Goal: Book appointment/travel/reservation

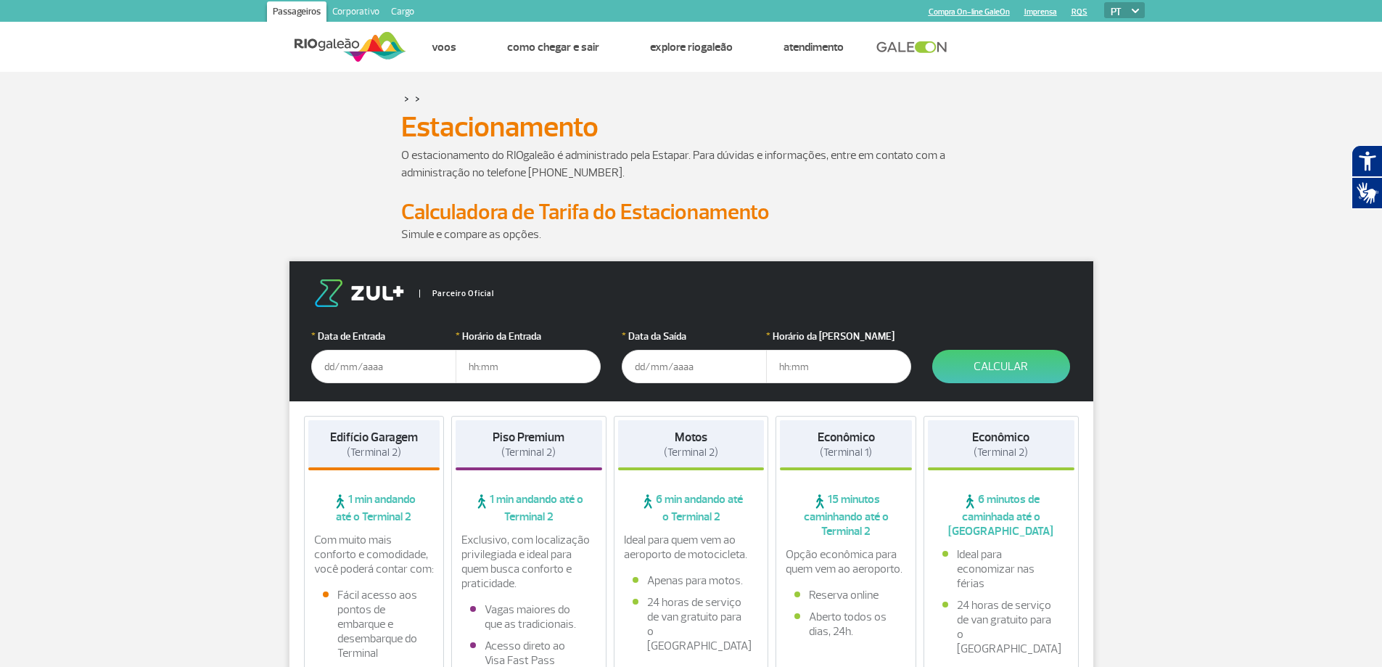
click at [379, 375] on input "text" at bounding box center [383, 366] width 145 height 33
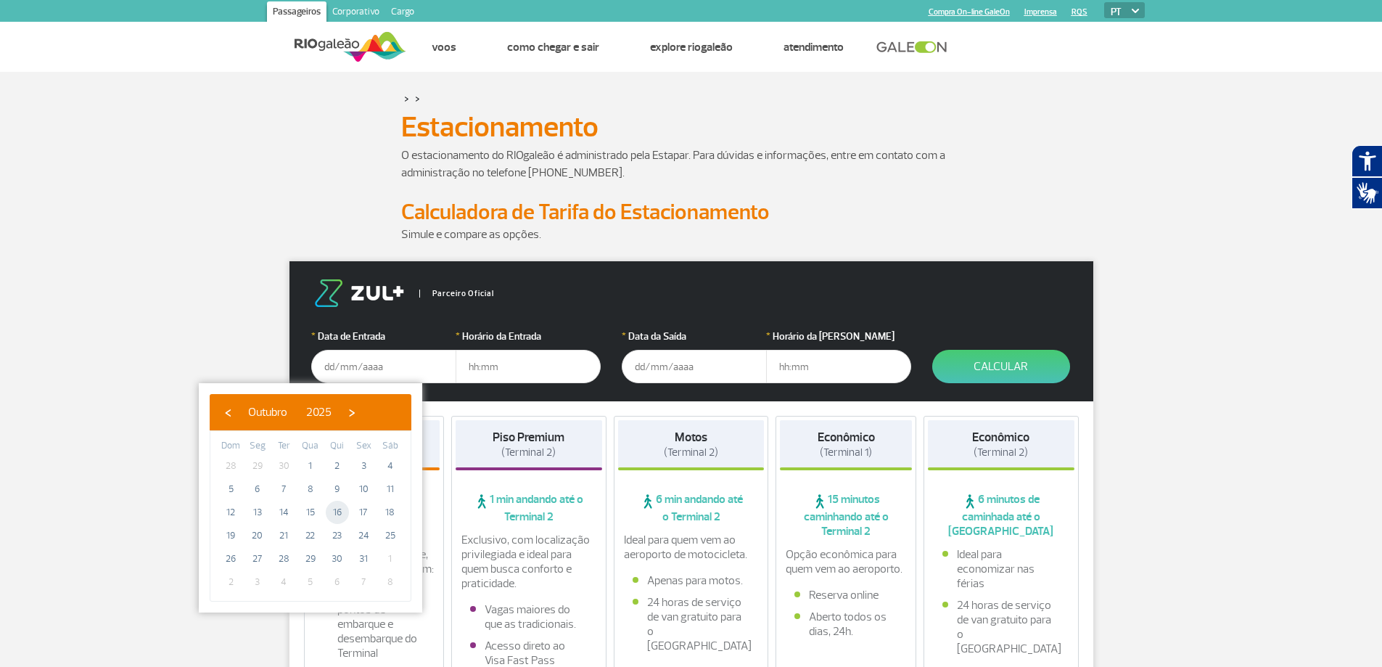
click at [337, 513] on span "16" at bounding box center [337, 512] width 23 height 23
type input "[DATE]"
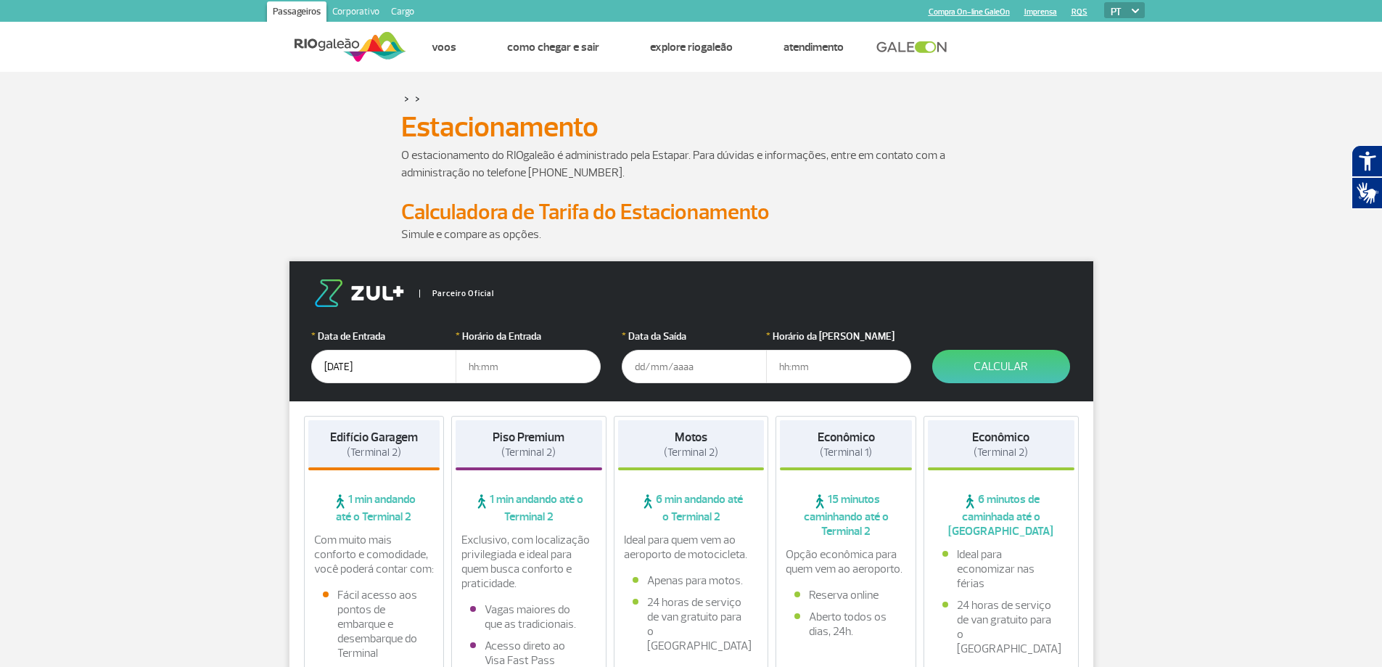
click at [507, 369] on input "text" at bounding box center [528, 366] width 145 height 33
type input "10:00"
click at [698, 367] on input "text" at bounding box center [694, 366] width 145 height 33
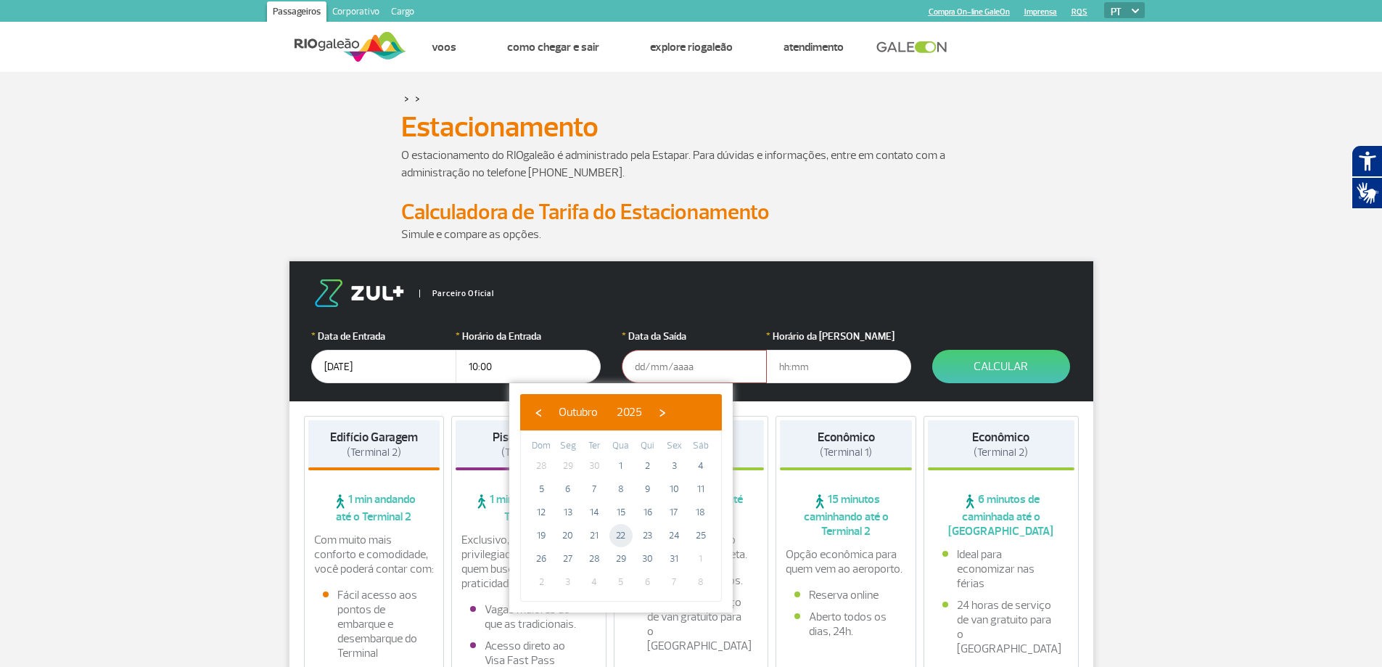
click at [627, 537] on span "22" at bounding box center [620, 535] width 23 height 23
type input "[DATE]"
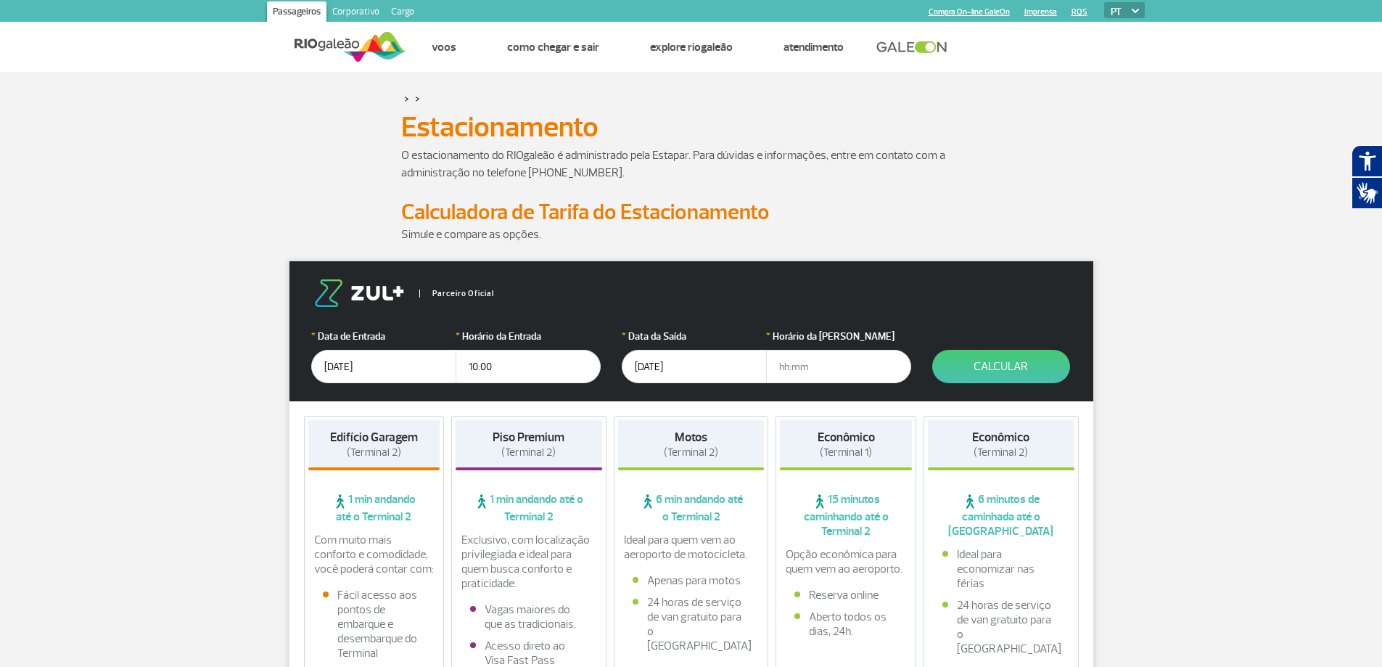
click at [847, 366] on input "text" at bounding box center [838, 366] width 145 height 33
type input "19:00"
click at [1033, 363] on button "Calcular" at bounding box center [1001, 366] width 138 height 33
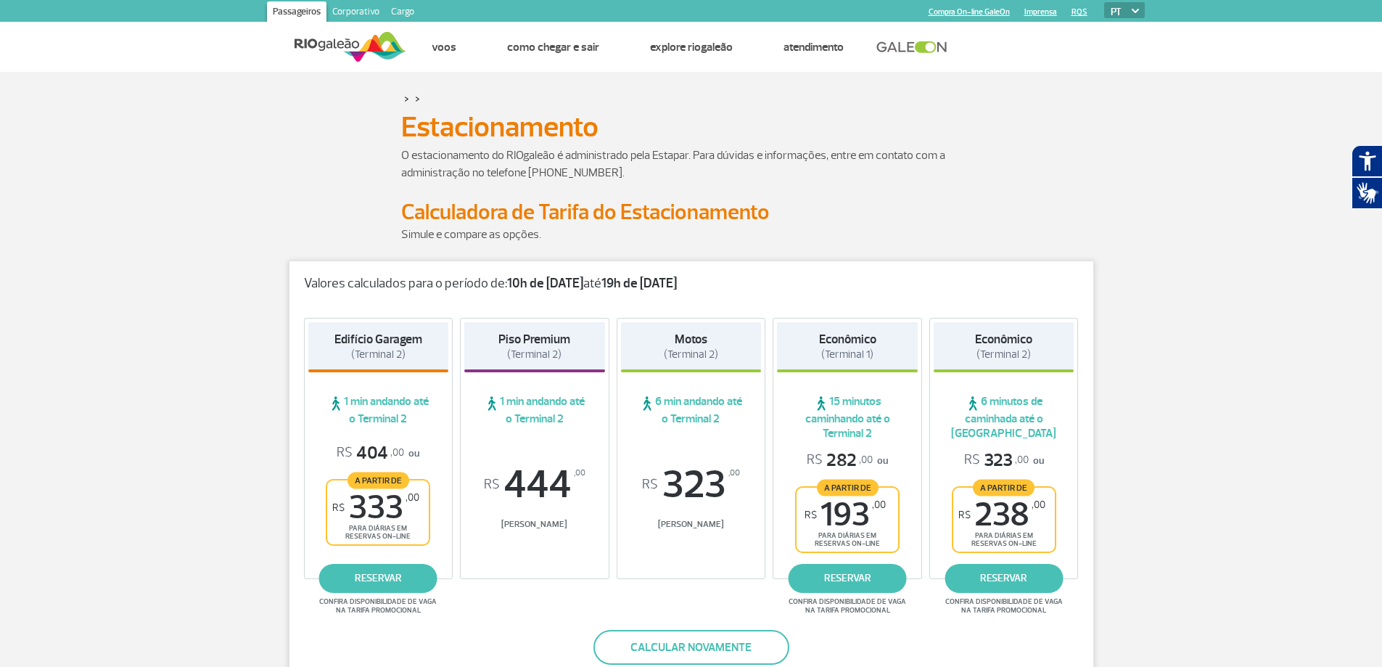
scroll to position [145, 0]
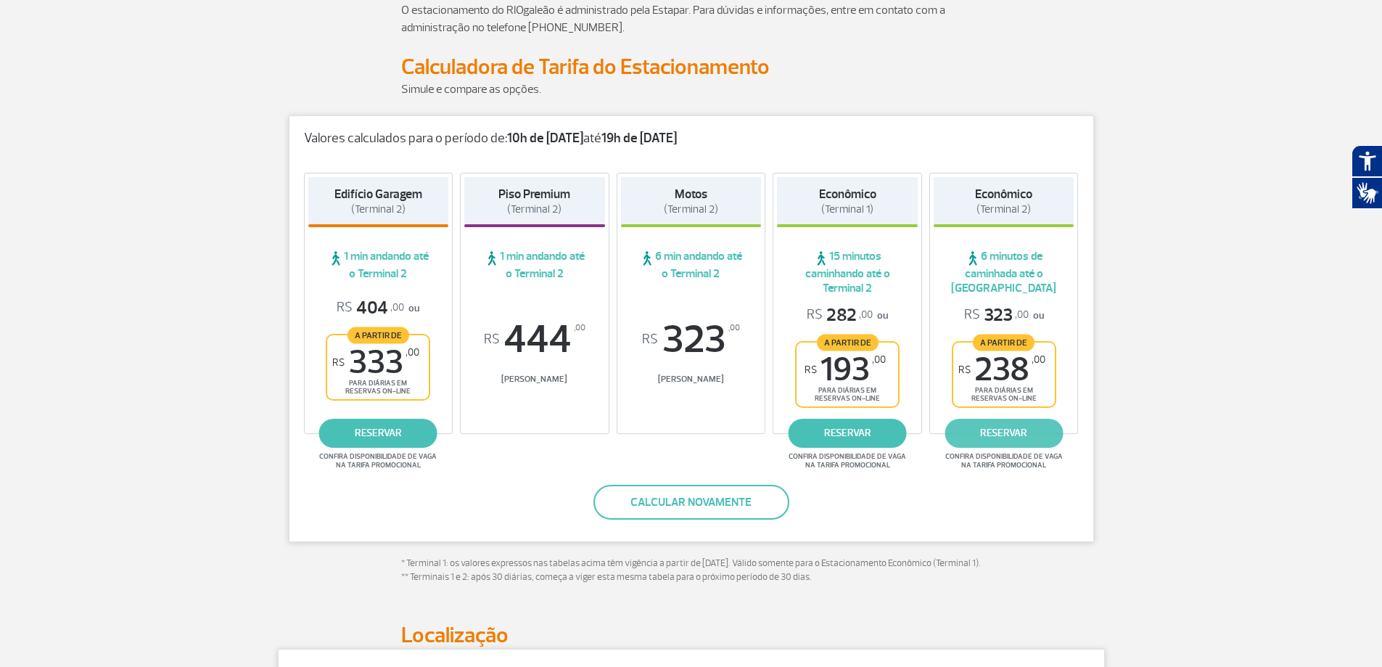
click at [1003, 438] on link "reservar" at bounding box center [1004, 433] width 118 height 29
